Goal: Task Accomplishment & Management: Complete application form

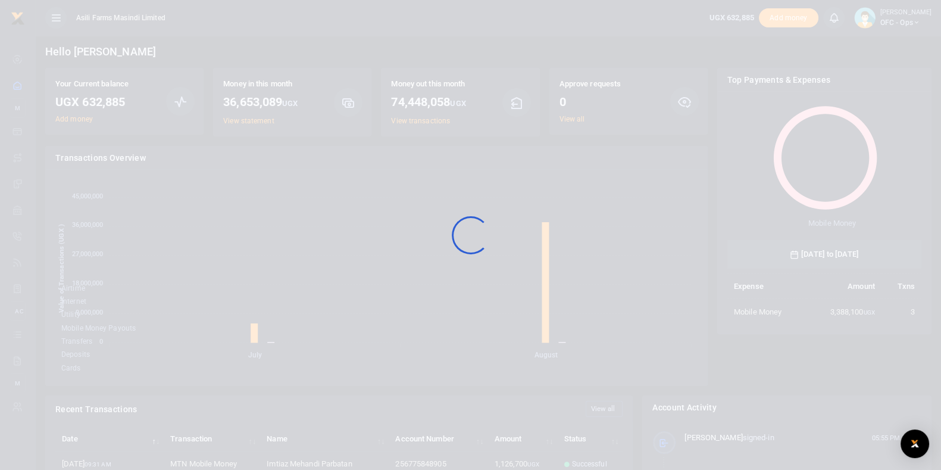
scroll to position [12, 12]
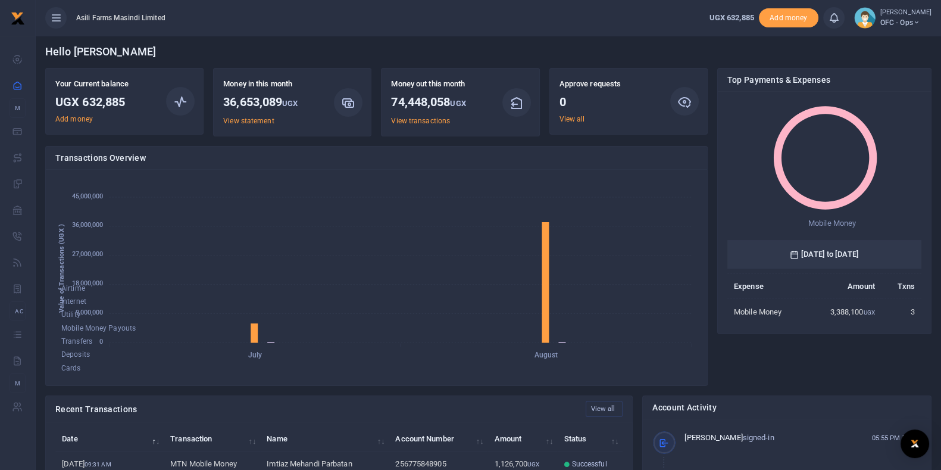
click at [915, 17] on span "OFC - Ops" at bounding box center [905, 22] width 51 height 11
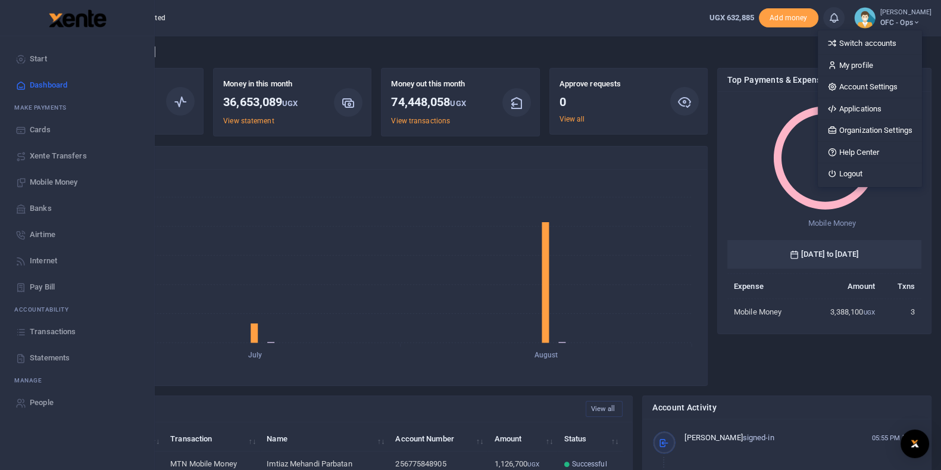
click at [76, 334] on link "Transactions" at bounding box center [77, 331] width 135 height 26
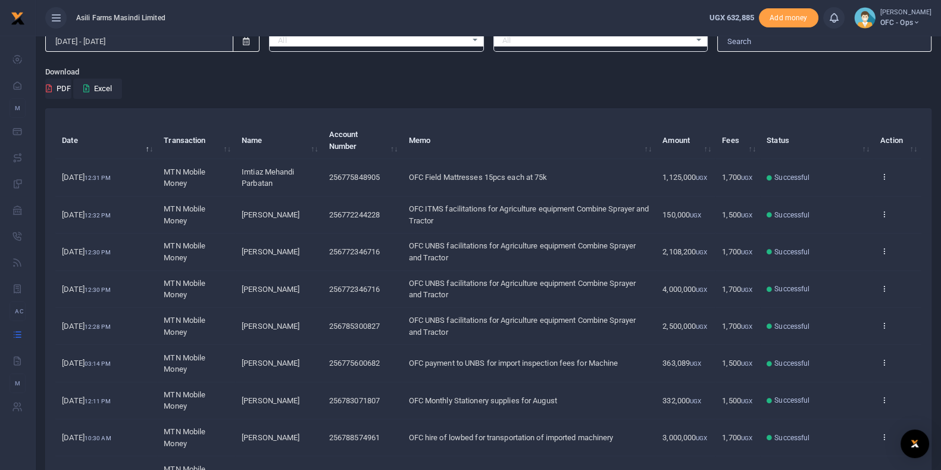
scroll to position [74, 0]
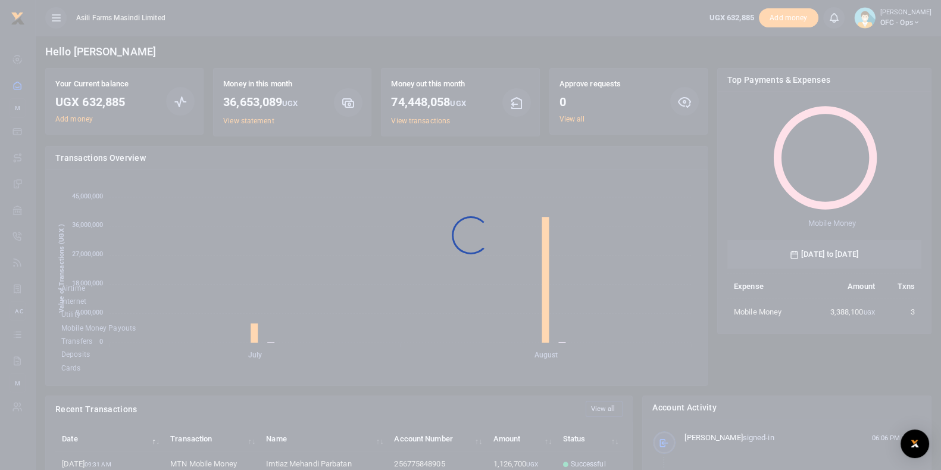
scroll to position [155, 183]
click at [912, 18] on div at bounding box center [470, 235] width 941 height 470
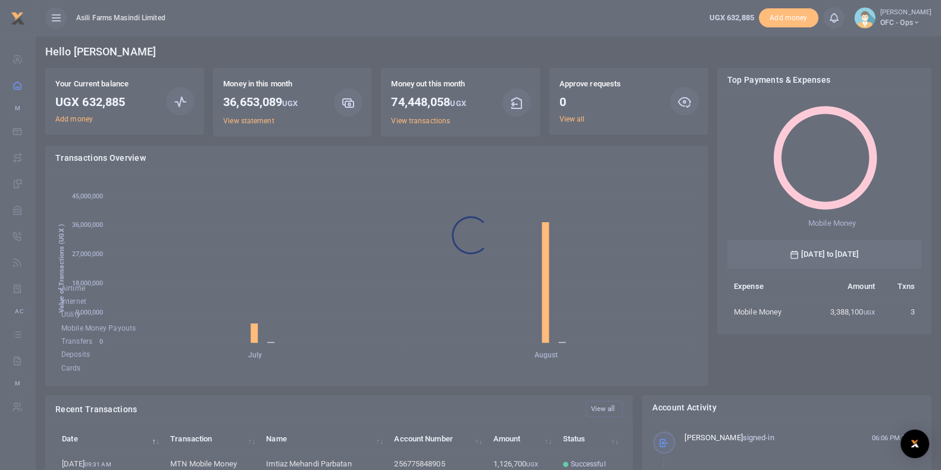
click at [914, 22] on div at bounding box center [470, 235] width 941 height 470
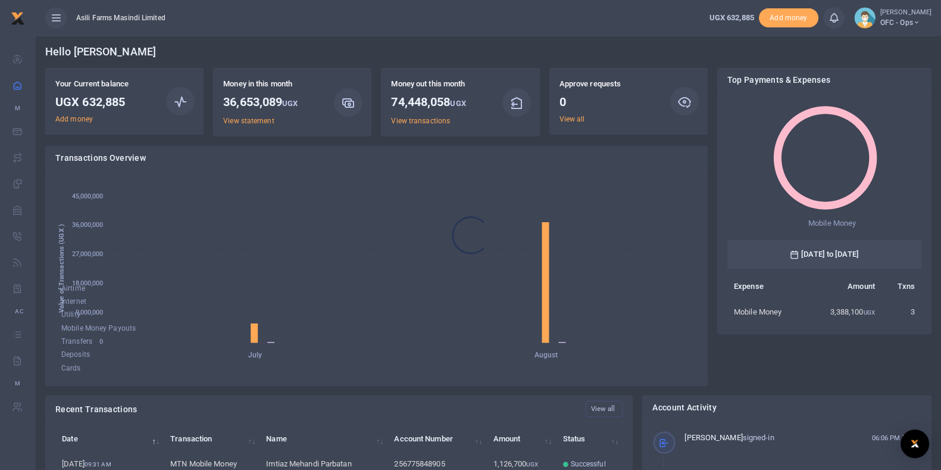
click at [923, 22] on div at bounding box center [470, 235] width 941 height 470
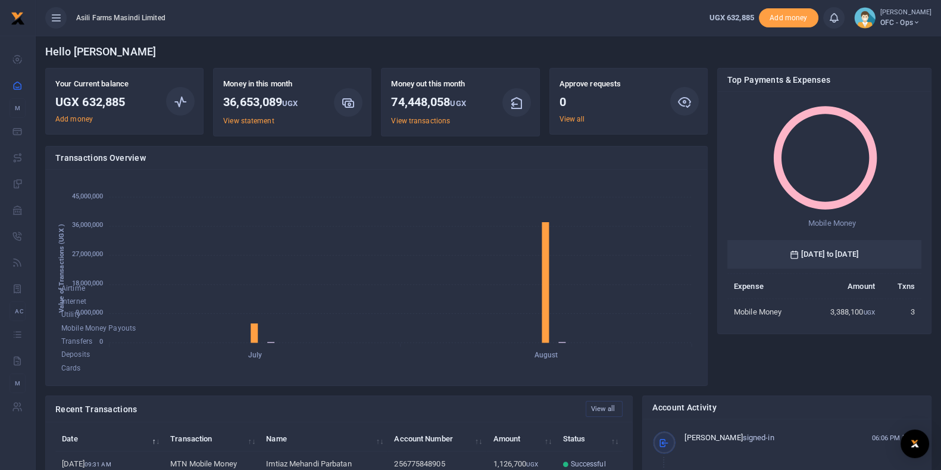
click at [920, 23] on icon at bounding box center [916, 22] width 7 height 8
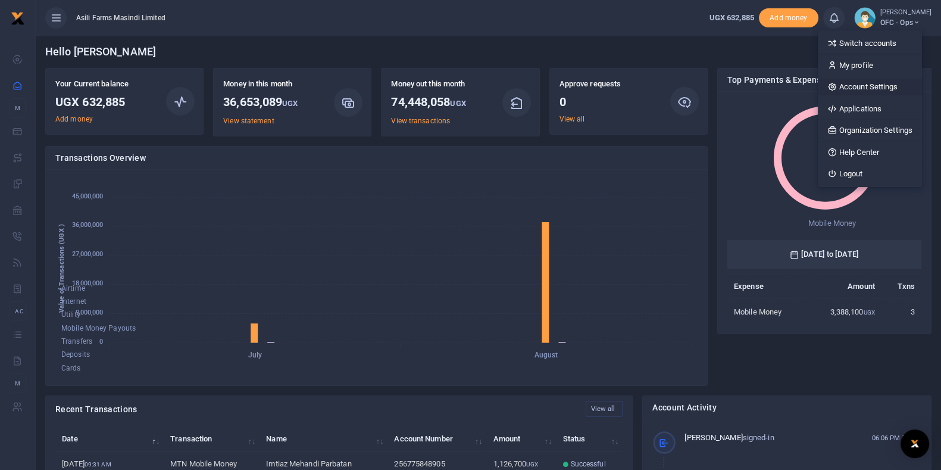
click at [888, 87] on link "Account Settings" at bounding box center [870, 87] width 104 height 17
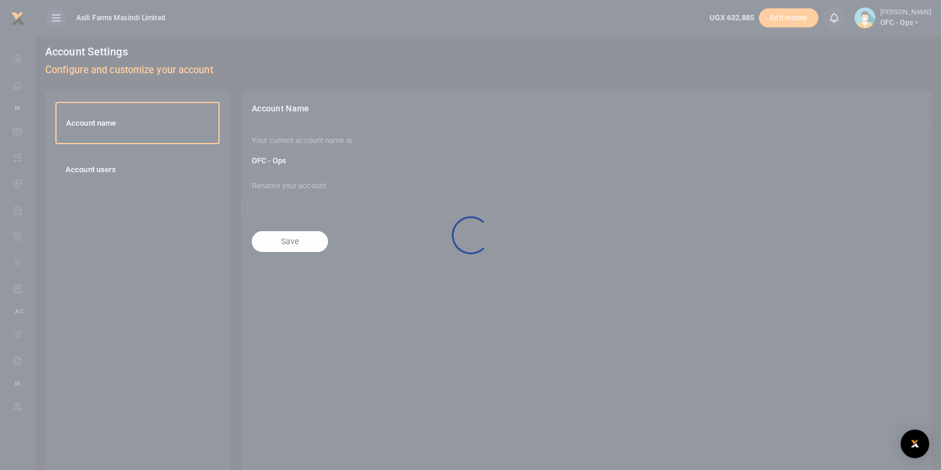
click at [458, 180] on div at bounding box center [470, 235] width 941 height 470
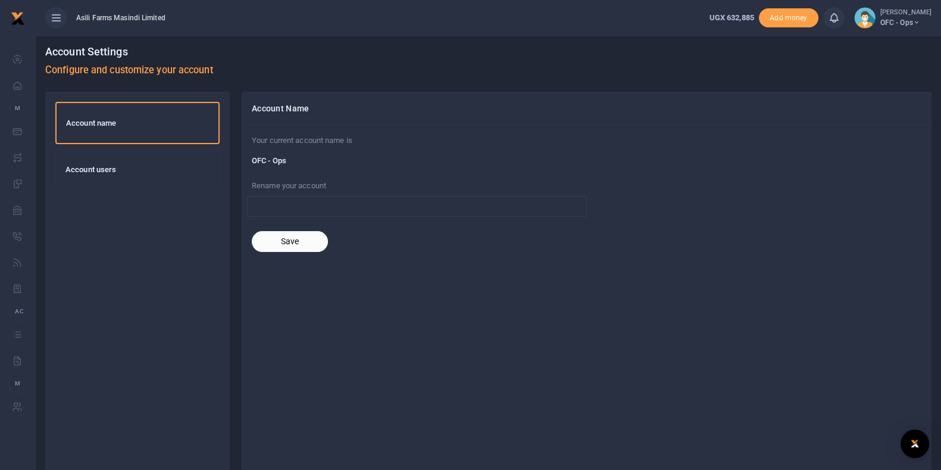
click at [159, 177] on div "Account users" at bounding box center [137, 169] width 163 height 40
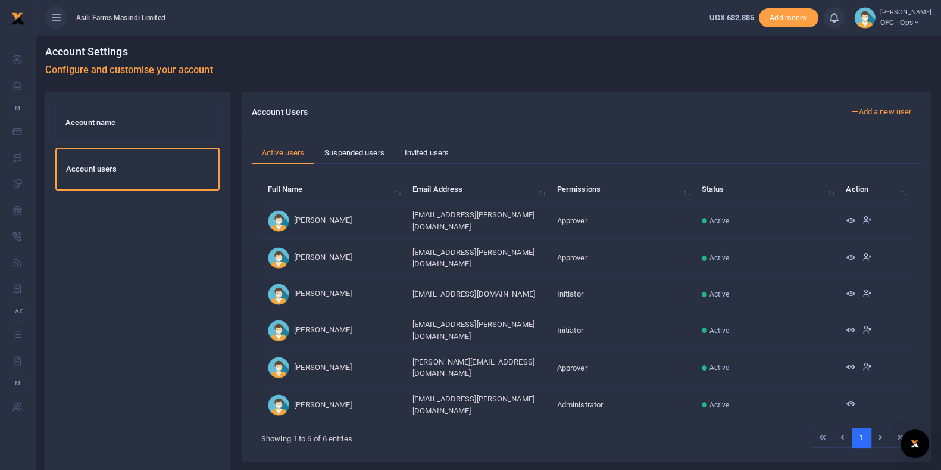
click at [855, 110] on link "Add a new user" at bounding box center [880, 112] width 81 height 20
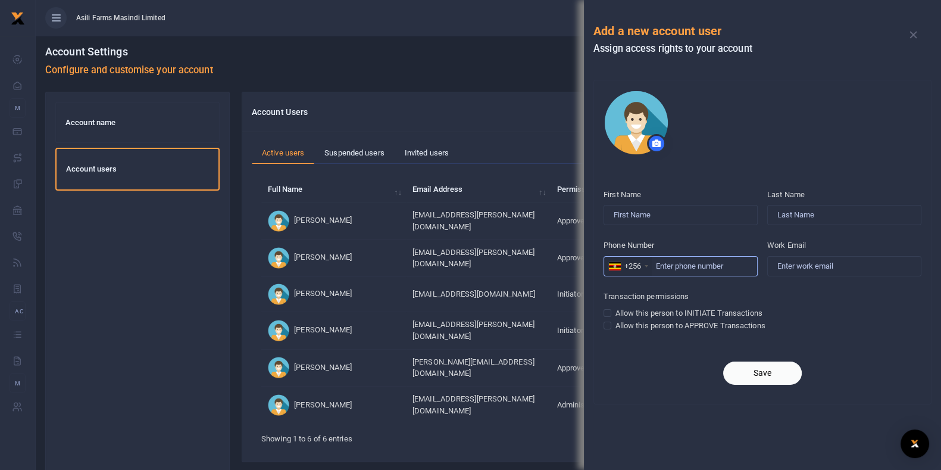
click at [678, 261] on input "Phone Number" at bounding box center [680, 266] width 154 height 20
click at [686, 216] on input "First Name" at bounding box center [680, 215] width 154 height 20
type input "Ankunda"
click at [812, 256] on input "Work Email" at bounding box center [844, 266] width 154 height 20
paste input "ankunda.pricillah@agilis-partners.com"
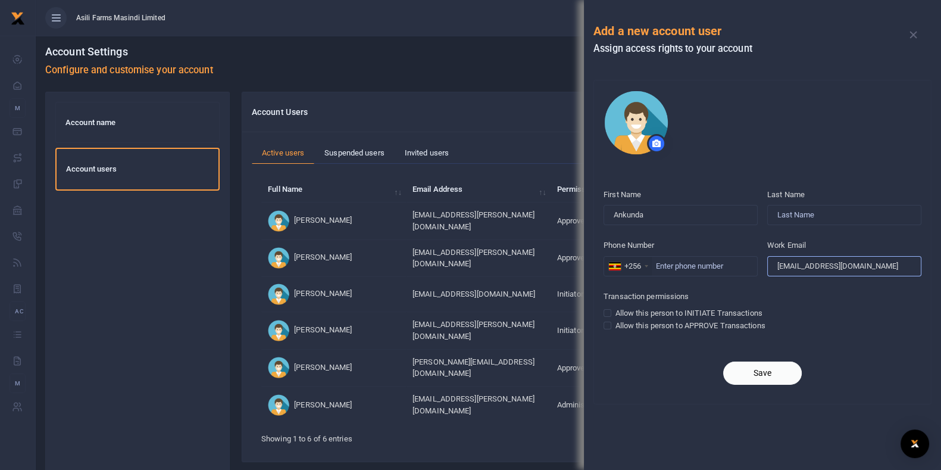
type input "ankunda.pricillah@agilis-partners.com"
click at [680, 262] on input "Phone Number" at bounding box center [680, 266] width 154 height 20
click at [809, 212] on input "Last Name" at bounding box center [844, 215] width 154 height 20
click at [882, 147] on div at bounding box center [762, 122] width 318 height 65
click at [866, 202] on div "Last Name" at bounding box center [844, 205] width 154 height 42
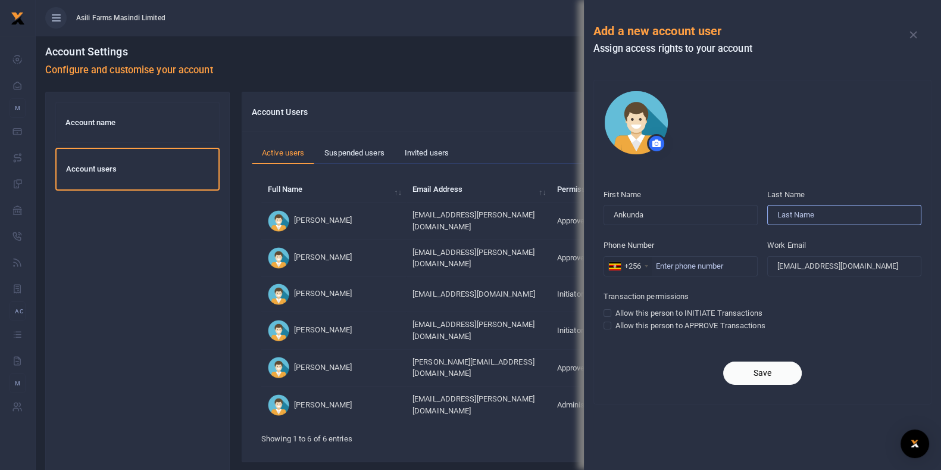
click at [866, 212] on input "Last Name" at bounding box center [844, 215] width 154 height 20
type input "Pricillah"
click at [777, 154] on div at bounding box center [762, 122] width 318 height 65
click at [697, 261] on input "Phone Number" at bounding box center [680, 266] width 154 height 20
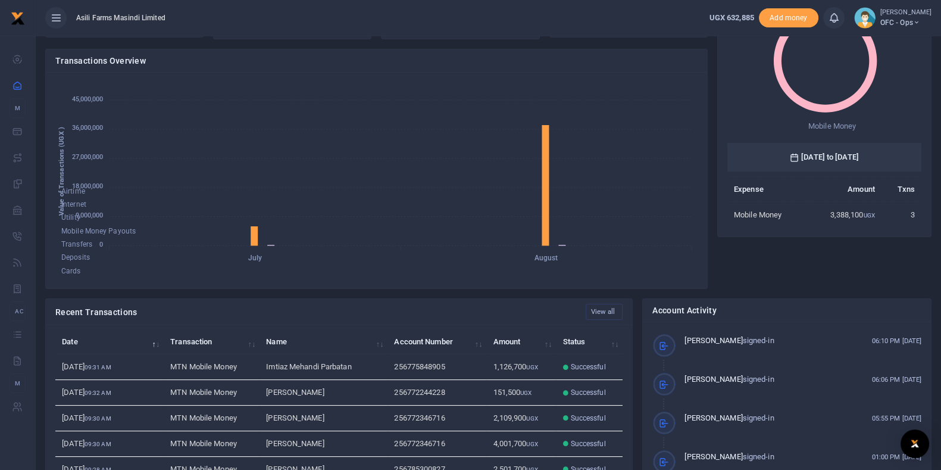
scroll to position [148, 0]
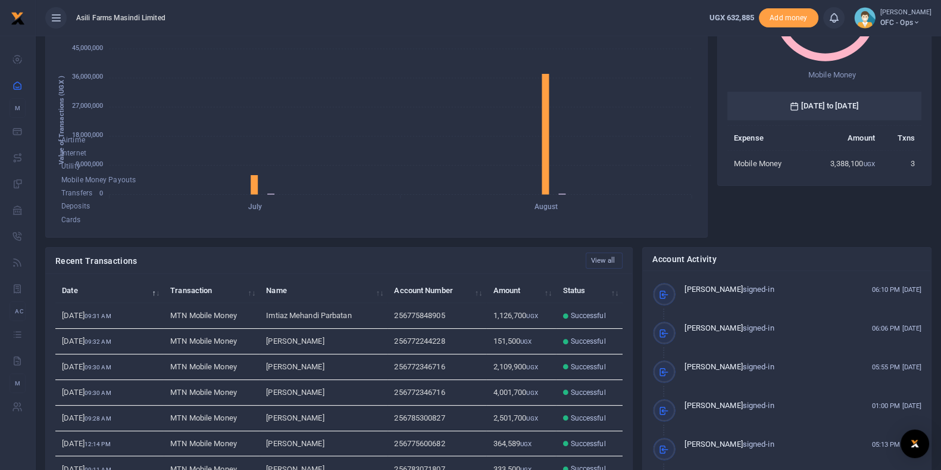
click at [920, 20] on icon at bounding box center [916, 22] width 7 height 8
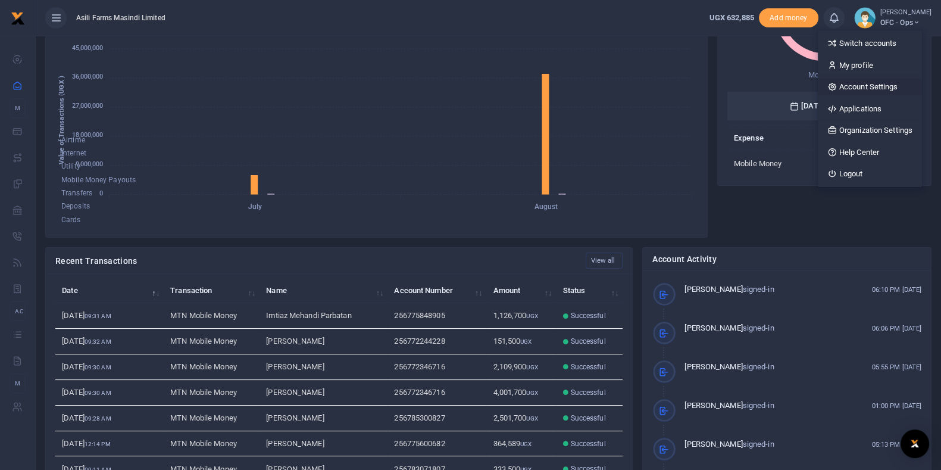
click at [854, 90] on link "Account Settings" at bounding box center [870, 87] width 104 height 17
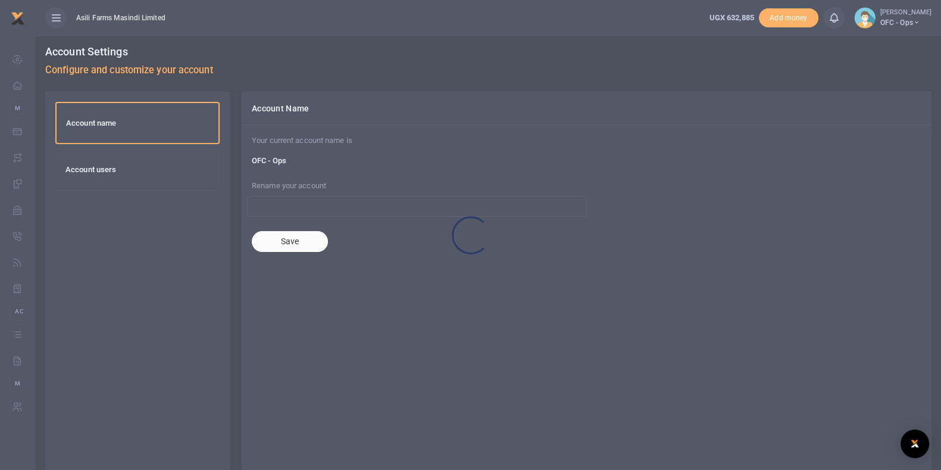
click at [111, 169] on div at bounding box center [470, 235] width 941 height 470
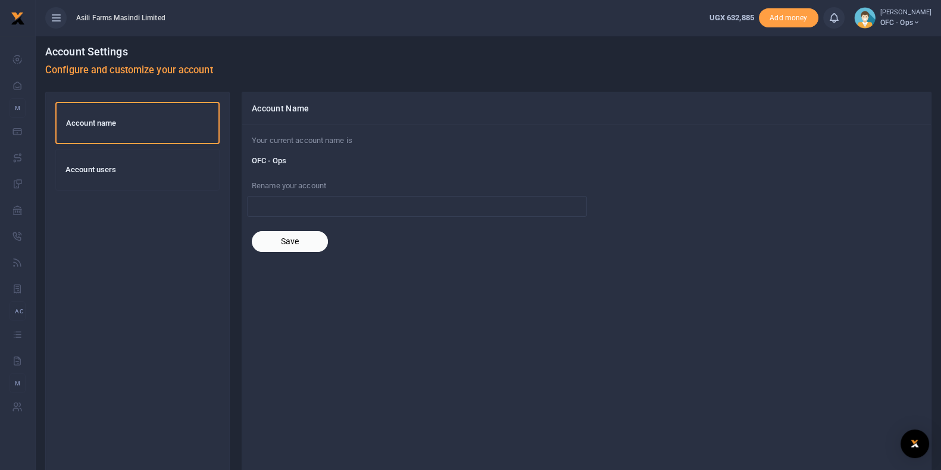
click at [112, 169] on h6 "Account users" at bounding box center [137, 170] width 144 height 10
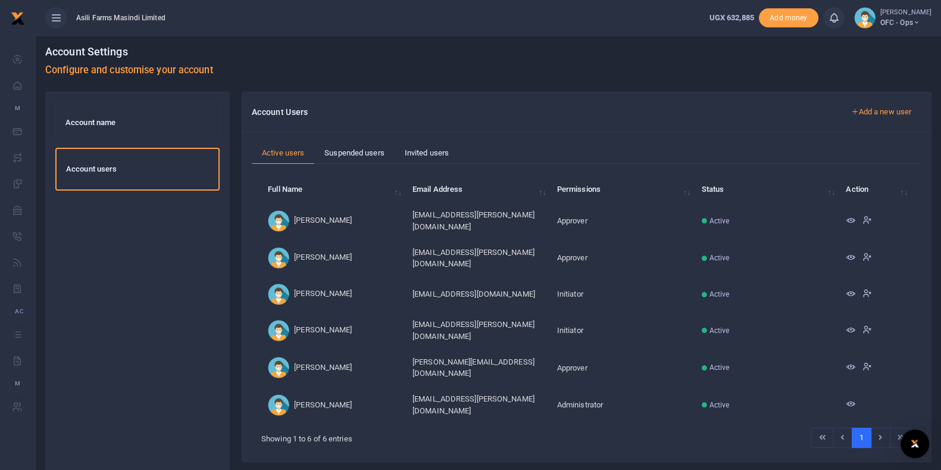
click at [877, 109] on link "Add a new user" at bounding box center [880, 112] width 81 height 20
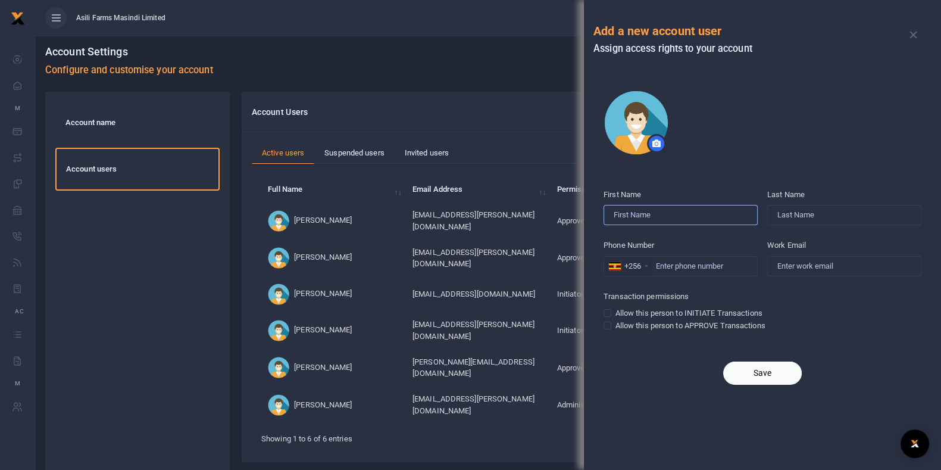
click at [668, 214] on input "First Name" at bounding box center [680, 215] width 154 height 20
click at [659, 266] on input "Phone Number" at bounding box center [680, 266] width 154 height 20
paste input "[PHONE_NUMBER]"
drag, startPoint x: 675, startPoint y: 263, endPoint x: 694, endPoint y: 259, distance: 18.9
click at [676, 262] on input "[PHONE_NUMBER]" at bounding box center [680, 266] width 154 height 20
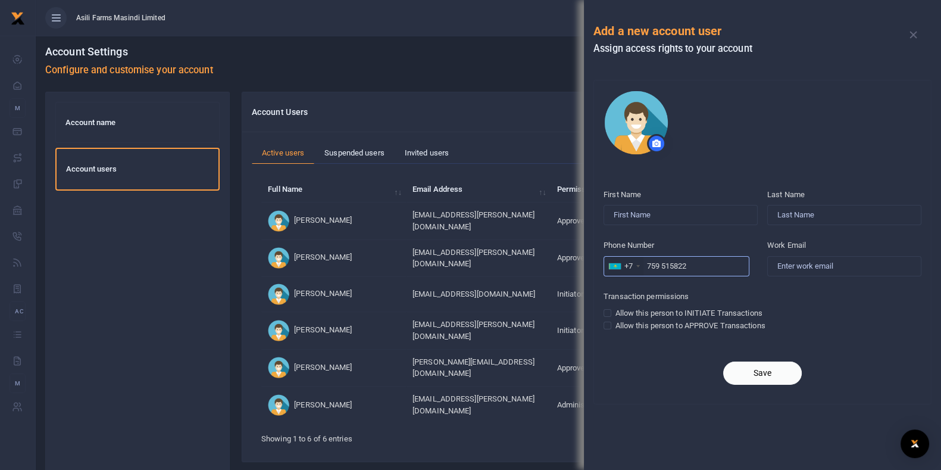
type input "759 515822"
click at [618, 267] on div at bounding box center [615, 266] width 12 height 6
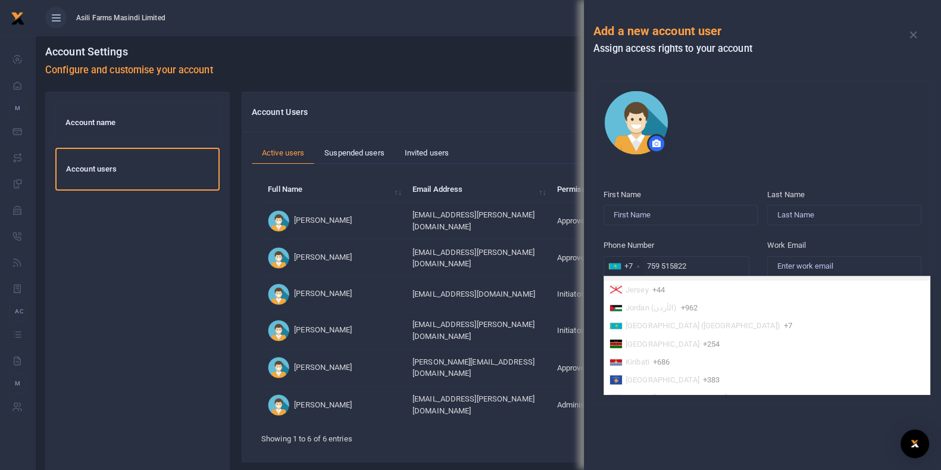
scroll to position [4090, 0]
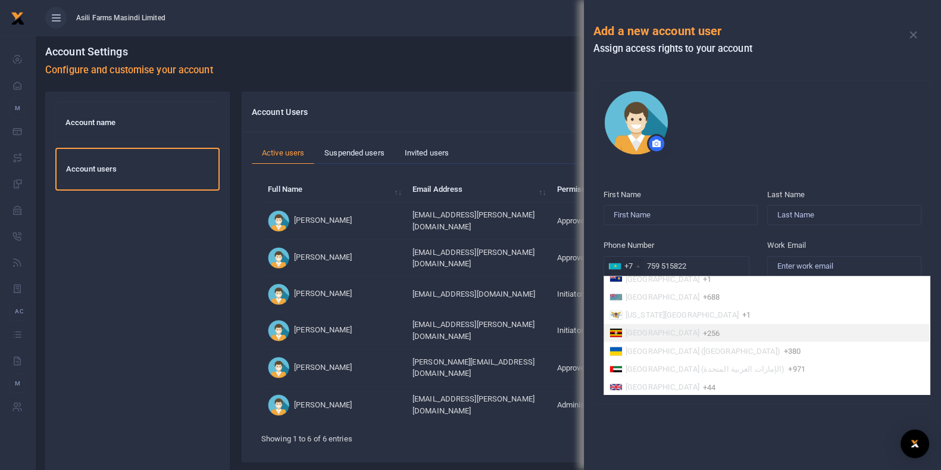
click at [673, 342] on li "[GEOGRAPHIC_DATA] +256" at bounding box center [767, 333] width 326 height 18
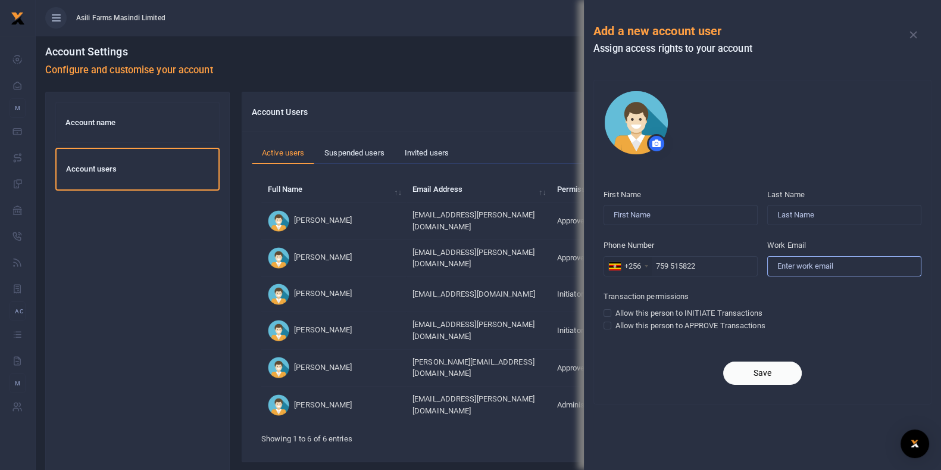
click at [829, 264] on input "Work Email" at bounding box center [844, 266] width 154 height 20
click at [799, 258] on input "Work Email" at bounding box center [844, 266] width 154 height 20
paste input "[EMAIL_ADDRESS][DOMAIN_NAME]"
type input "[EMAIL_ADDRESS][DOMAIN_NAME]"
